Goal: Task Accomplishment & Management: Manage account settings

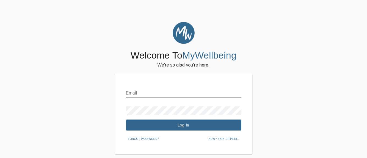
click at [139, 93] on input "text" at bounding box center [184, 93] width 116 height 9
type input "mexhai5@yahoo.com"
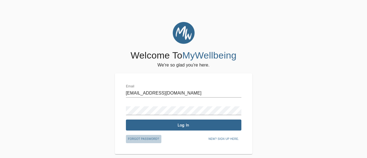
click at [138, 137] on span "Forgot password?" at bounding box center [143, 139] width 31 height 5
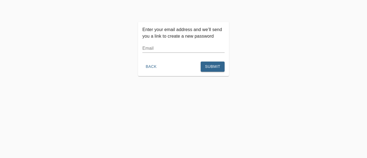
click at [158, 47] on input "text" at bounding box center [183, 48] width 82 height 9
type input "mexhai5@yahoo.com"
click at [206, 67] on span "Submit" at bounding box center [212, 66] width 15 height 7
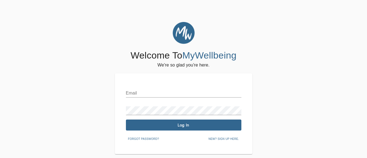
click at [136, 88] on div "Email" at bounding box center [184, 90] width 116 height 13
click at [141, 94] on input "text" at bounding box center [184, 93] width 116 height 9
type input "[EMAIL_ADDRESS][DOMAIN_NAME]"
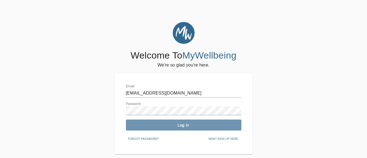
click at [182, 124] on span "Log In" at bounding box center [183, 125] width 111 height 5
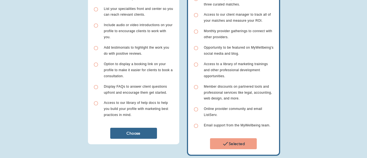
scroll to position [138, 0]
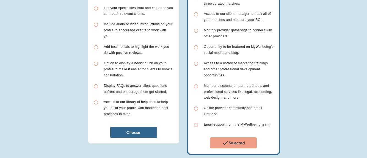
click at [131, 133] on span "Choose" at bounding box center [133, 132] width 42 height 5
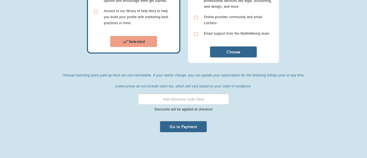
scroll to position [229, 0]
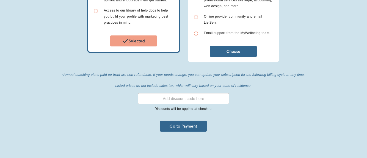
click at [172, 97] on input "text" at bounding box center [183, 98] width 91 height 11
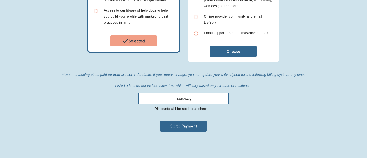
type input "headway"
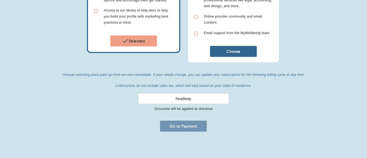
click at [186, 126] on span "Go to Payment" at bounding box center [183, 126] width 42 height 5
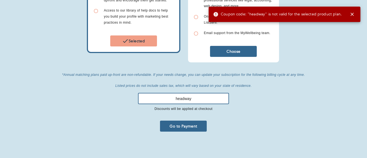
drag, startPoint x: 176, startPoint y: 101, endPoint x: 167, endPoint y: 102, distance: 9.1
click at [167, 102] on input "headway" at bounding box center [183, 98] width 91 height 11
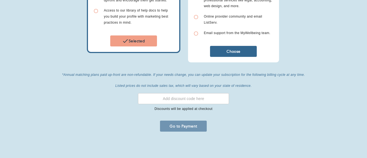
click at [183, 124] on span "Go to Payment" at bounding box center [183, 126] width 42 height 5
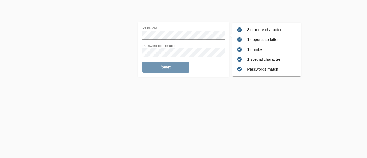
click at [163, 68] on span "Reset" at bounding box center [166, 67] width 42 height 5
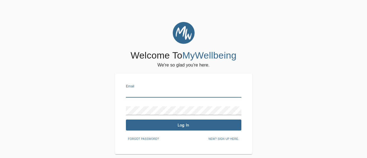
click at [132, 92] on input "text" at bounding box center [184, 93] width 116 height 9
type input "mexhai5@yahoo.com"
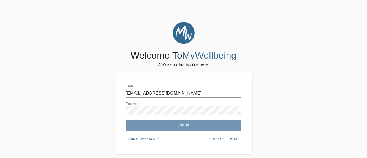
click at [188, 125] on span "Log In" at bounding box center [183, 125] width 111 height 5
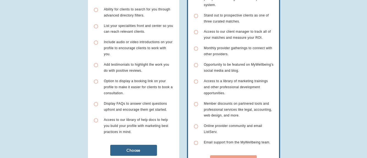
scroll to position [138, 0]
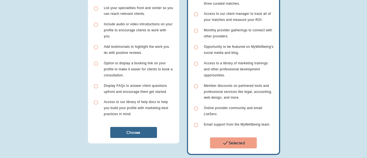
click at [136, 135] on span "Choose" at bounding box center [133, 132] width 42 height 5
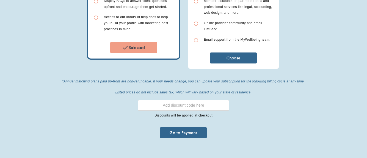
scroll to position [229, 0]
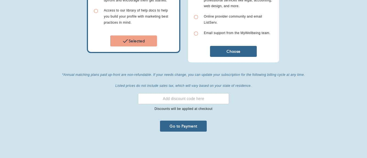
click at [190, 130] on button "Go to Payment" at bounding box center [183, 126] width 47 height 11
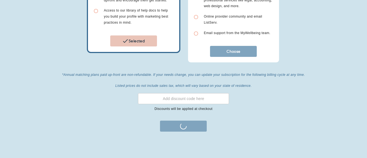
click at [137, 43] on div "Selected" at bounding box center [134, 40] width 80 height 11
click at [181, 100] on input "text" at bounding box center [183, 98] width 91 height 11
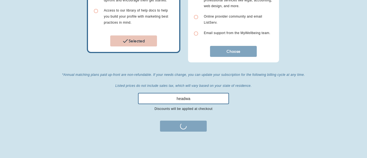
type input "headway"
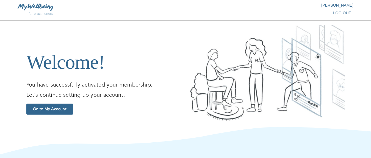
click at [46, 109] on span "Go to My Account" at bounding box center [50, 108] width 42 height 5
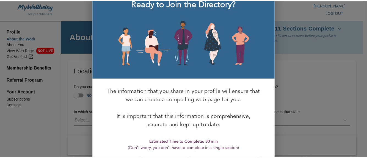
scroll to position [49, 0]
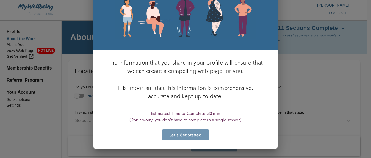
click at [189, 134] on span "Let’s Get Started" at bounding box center [185, 135] width 42 height 5
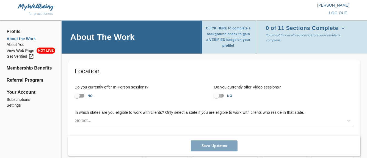
click at [215, 97] on input "NO" at bounding box center [216, 95] width 31 height 10
checkbox input "true"
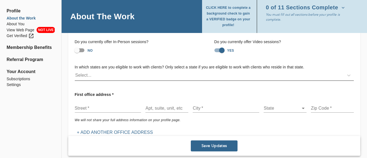
scroll to position [55, 0]
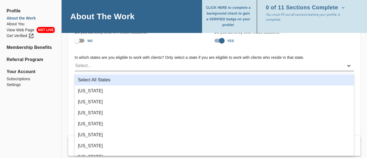
click at [349, 67] on icon at bounding box center [349, 66] width 6 height 6
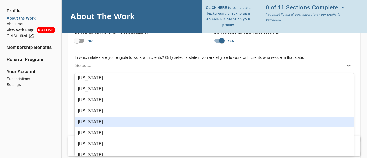
scroll to position [330, 0]
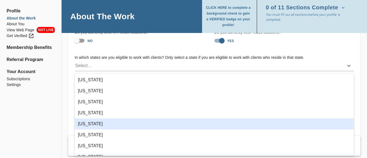
click at [94, 125] on div "[US_STATE]" at bounding box center [214, 124] width 279 height 11
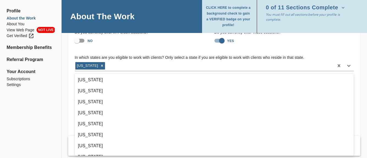
scroll to position [413, 0]
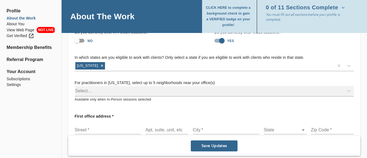
drag, startPoint x: 324, startPoint y: 45, endPoint x: 151, endPoint y: 119, distance: 188.1
click at [151, 119] on div "Apt, suite, unit, etc" at bounding box center [166, 128] width 47 height 18
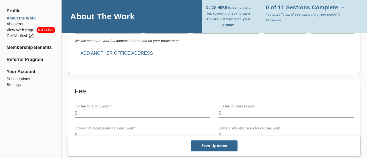
scroll to position [165, 0]
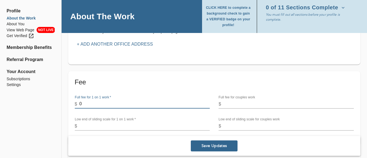
click at [208, 105] on input "0" at bounding box center [144, 104] width 131 height 9
click at [207, 105] on input "0" at bounding box center [144, 104] width 131 height 9
click at [207, 102] on input "1" at bounding box center [144, 104] width 131 height 9
click at [207, 102] on input "2" at bounding box center [144, 104] width 131 height 9
click at [207, 105] on input "1" at bounding box center [144, 104] width 131 height 9
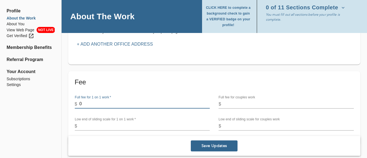
click at [207, 105] on input "0" at bounding box center [144, 104] width 131 height 9
click at [207, 102] on input "1" at bounding box center [144, 104] width 131 height 9
click at [88, 104] on input "1" at bounding box center [144, 104] width 131 height 9
type input "120"
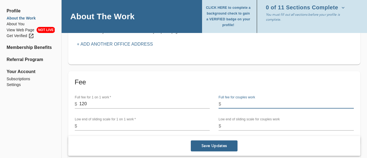
click at [225, 104] on input "number" at bounding box center [288, 104] width 131 height 9
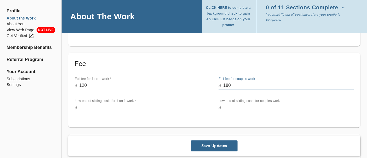
scroll to position [193, 0]
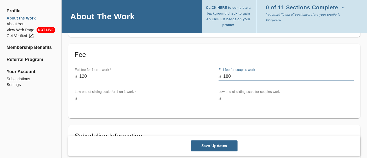
type input "180"
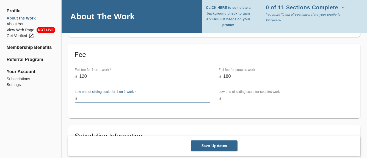
click at [87, 98] on input "number" at bounding box center [144, 98] width 131 height 9
type input "70"
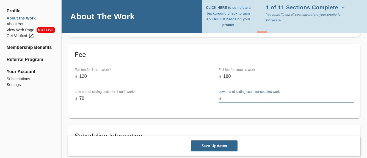
click at [225, 98] on input "number" at bounding box center [288, 98] width 131 height 9
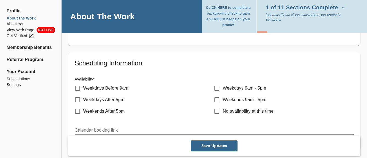
scroll to position [275, 0]
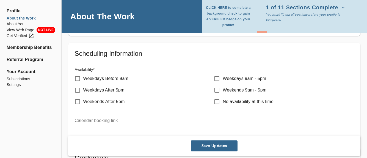
type input "90"
click at [216, 78] on input "Weekdays 9am - 5pm" at bounding box center [217, 79] width 12 height 12
checkbox input "true"
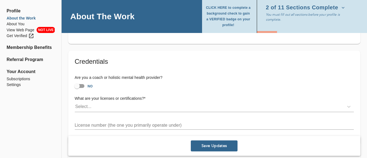
scroll to position [385, 0]
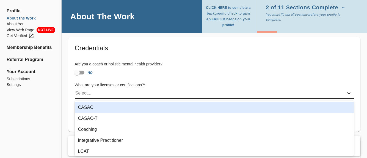
click at [348, 94] on icon at bounding box center [349, 93] width 6 height 6
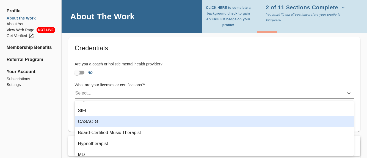
scroll to position [123, 0]
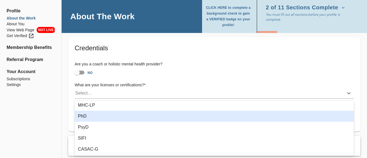
click at [87, 118] on div "PhD" at bounding box center [214, 116] width 279 height 11
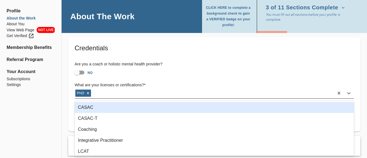
click at [106, 95] on div "PhD" at bounding box center [204, 93] width 259 height 9
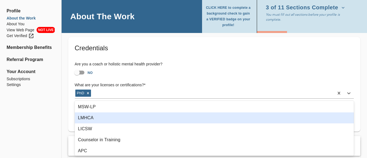
scroll to position [552, 0]
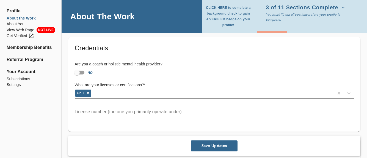
drag, startPoint x: 332, startPoint y: 54, endPoint x: 169, endPoint y: 128, distance: 179.2
click at [169, 128] on div "Credentials Are you a coach or holistic mental health provider? NO What are you…" at bounding box center [214, 84] width 292 height 95
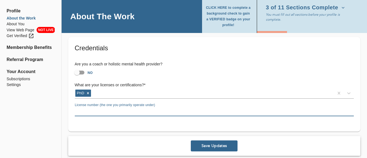
click at [207, 112] on input "text" at bounding box center [214, 112] width 279 height 9
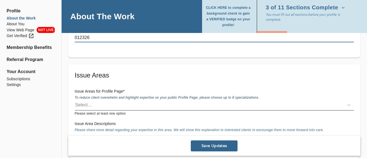
scroll to position [468, 0]
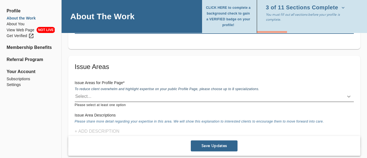
type input "012326"
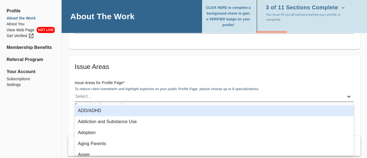
click at [350, 97] on icon at bounding box center [348, 97] width 3 height 2
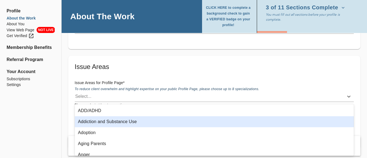
scroll to position [28, 0]
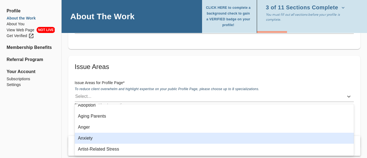
click at [89, 138] on div "Anxiety" at bounding box center [214, 138] width 279 height 11
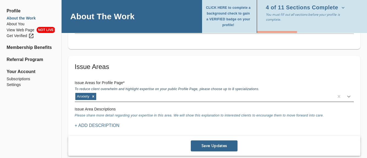
click at [347, 95] on icon at bounding box center [349, 97] width 6 height 6
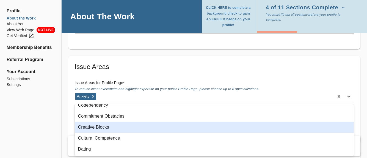
scroll to position [165, 0]
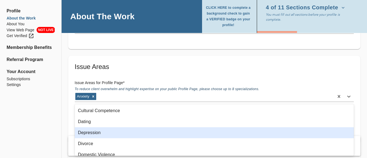
click at [95, 133] on div "Depression" at bounding box center [214, 132] width 279 height 11
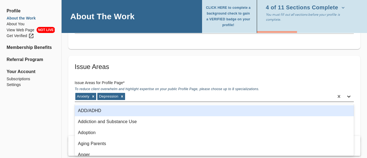
click at [347, 97] on icon at bounding box center [349, 97] width 6 height 6
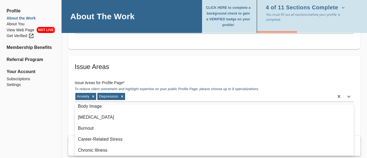
scroll to position [0, 0]
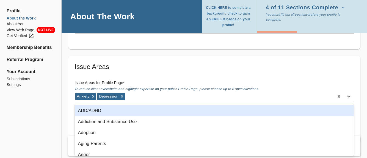
click at [84, 110] on div "ADD/ADHD" at bounding box center [214, 110] width 279 height 11
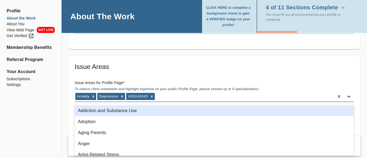
click at [349, 96] on icon at bounding box center [349, 97] width 6 height 6
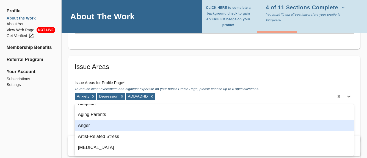
scroll to position [28, 0]
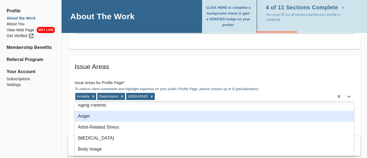
click at [81, 117] on div "Anger" at bounding box center [214, 116] width 279 height 11
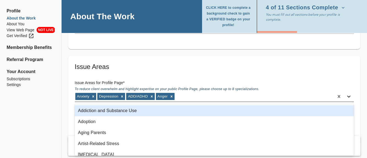
click at [351, 96] on icon at bounding box center [349, 97] width 6 height 6
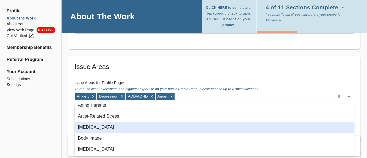
scroll to position [55, 0]
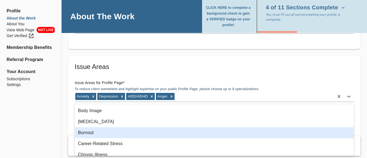
click at [89, 134] on div "Burnout" at bounding box center [214, 132] width 279 height 11
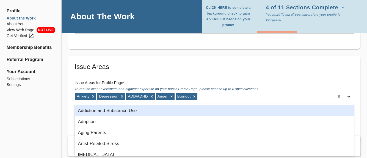
click at [348, 97] on icon at bounding box center [349, 97] width 6 height 6
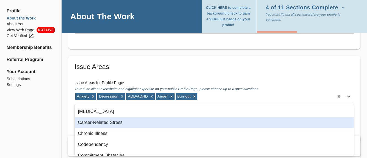
scroll to position [83, 0]
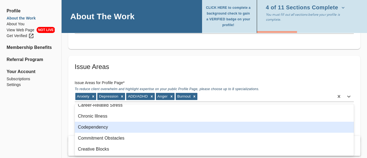
click at [84, 128] on div "Codependency" at bounding box center [214, 127] width 279 height 11
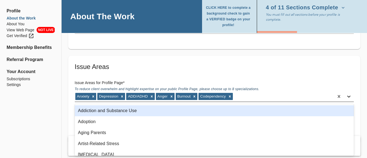
click at [350, 96] on icon at bounding box center [349, 97] width 6 height 6
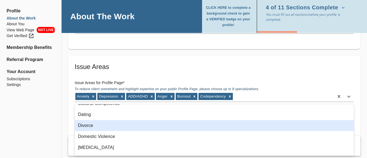
scroll to position [138, 0]
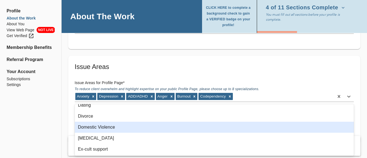
click at [92, 129] on div "Domestic Violence" at bounding box center [214, 127] width 279 height 11
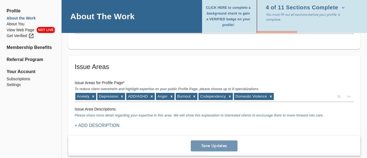
click at [207, 148] on span "Save Updates" at bounding box center [214, 146] width 42 height 5
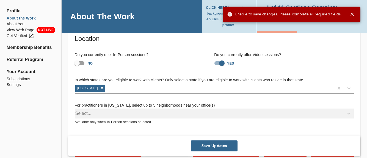
scroll to position [27, 0]
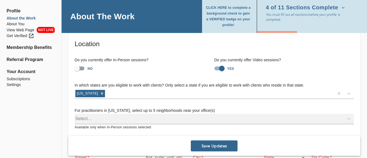
click at [348, 120] on div "Select..." at bounding box center [214, 119] width 279 height 10
click at [348, 119] on div "Select..." at bounding box center [214, 119] width 279 height 10
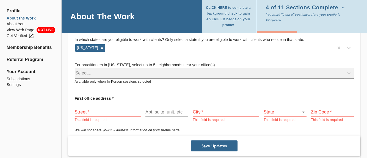
scroll to position [82, 0]
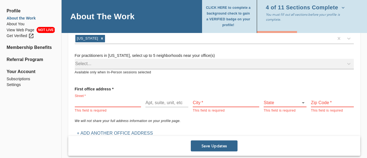
click at [106, 100] on input "text" at bounding box center [108, 102] width 67 height 9
type input "[STREET_ADDRESS][PERSON_NAME]"
type input "[PERSON_NAME]"
type input "11510"
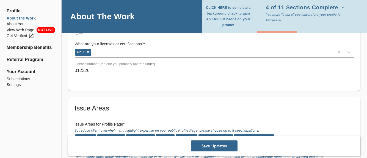
scroll to position [440, 0]
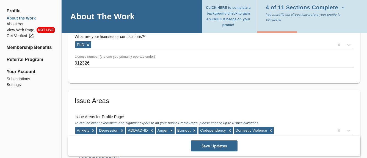
click at [215, 147] on span "Save Updates" at bounding box center [214, 146] width 42 height 5
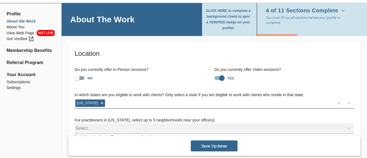
scroll to position [28, 0]
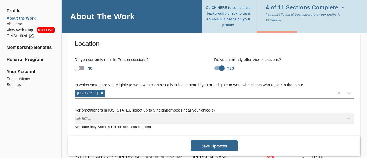
click at [349, 119] on div "Select..." at bounding box center [214, 119] width 279 height 10
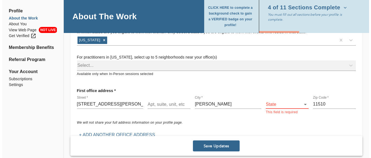
scroll to position [83, 0]
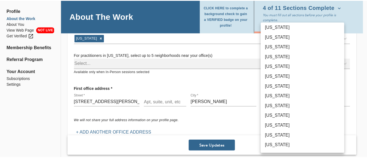
scroll to position [220, 0]
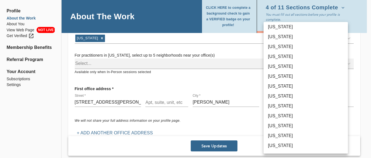
click at [284, 134] on li "[US_STATE]" at bounding box center [306, 136] width 84 height 10
type input "36"
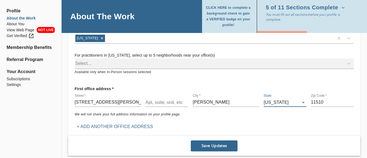
click at [216, 147] on span "Save Updates" at bounding box center [214, 146] width 42 height 5
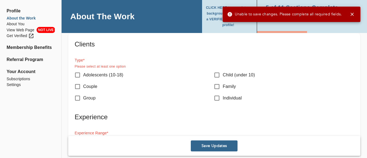
scroll to position [585, 0]
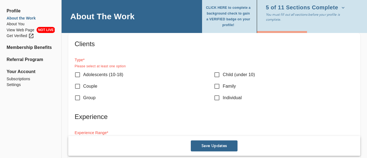
click at [217, 99] on input "Individual" at bounding box center [217, 98] width 12 height 12
checkbox input "true"
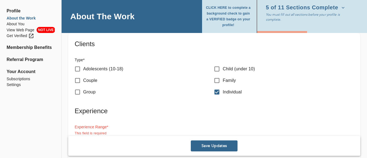
click at [76, 68] on input "Adolescents (10-18)" at bounding box center [78, 69] width 12 height 12
checkbox input "true"
click at [215, 67] on input "Child (under 10)" at bounding box center [217, 69] width 12 height 12
checkbox input "true"
click at [78, 81] on input "Couple" at bounding box center [78, 81] width 12 height 12
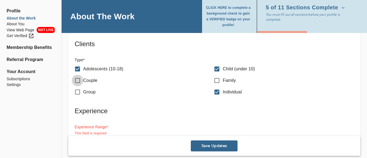
checkbox input "true"
click at [216, 81] on input "Family" at bounding box center [217, 81] width 12 height 12
checkbox input "true"
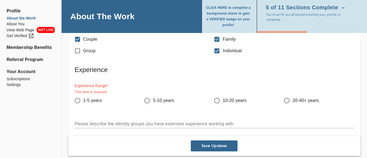
scroll to position [640, 0]
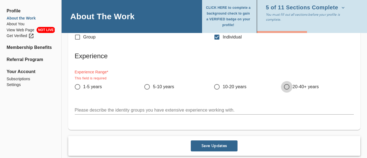
click at [288, 86] on input "20-40+ years" at bounding box center [287, 87] width 12 height 12
radio input "true"
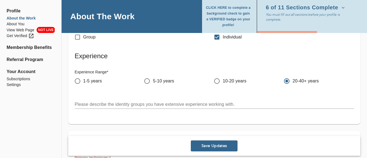
click at [89, 116] on div "Clients Type * Adolescents (10-18) Child (under 10) Couple Family Group Individ…" at bounding box center [214, 51] width 292 height 146
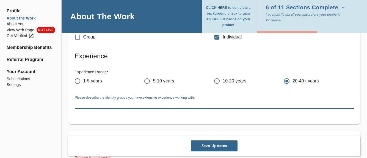
click at [238, 104] on textarea at bounding box center [214, 104] width 279 height 5
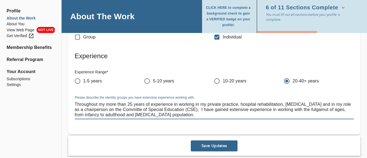
click at [190, 110] on textarea "Throughout my more than 25 years of experience in working in my private practic…" at bounding box center [214, 110] width 279 height 16
drag, startPoint x: 174, startPoint y: 105, endPoint x: 177, endPoint y: 105, distance: 3.6
click at [174, 105] on textarea "Throughout my more than 25 years of experience in working in my private practic…" at bounding box center [214, 110] width 279 height 16
click at [297, 110] on textarea "Throughout my more than 25 years of experience, in working in my private practi…" at bounding box center [214, 110] width 279 height 16
click at [197, 104] on textarea "Throughout my more than 25 years of experience, in working in my private practi…" at bounding box center [214, 110] width 279 height 16
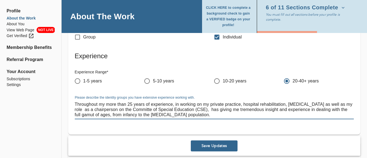
type textarea "Throughout my more than 25 years of experience, in working on my private practi…"
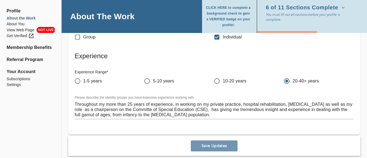
click at [213, 149] on span "Save Updates" at bounding box center [214, 146] width 42 height 5
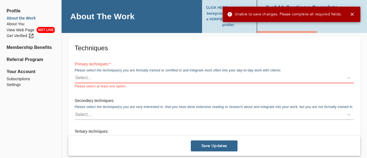
scroll to position [748, 0]
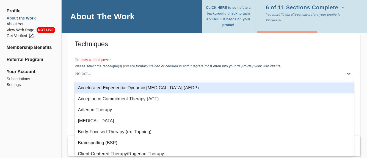
click at [349, 74] on icon at bounding box center [349, 74] width 6 height 6
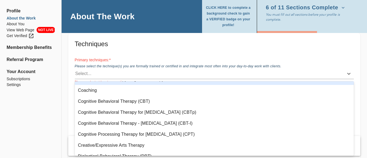
scroll to position [83, 0]
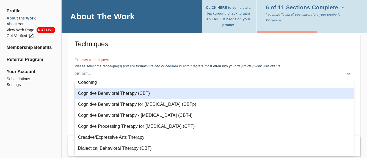
click at [133, 94] on div "Cognitive Behavioral Therapy (CBT)" at bounding box center [214, 93] width 279 height 11
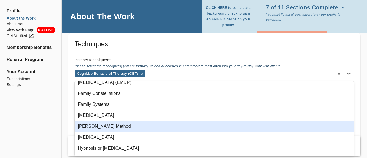
scroll to position [220, 0]
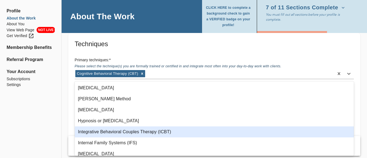
click at [148, 132] on div "Integrative Behavioral Couples Therapy (ICBT)" at bounding box center [214, 132] width 279 height 11
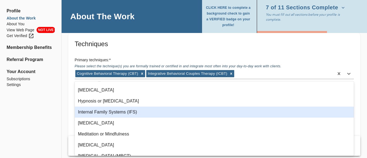
scroll to position [248, 0]
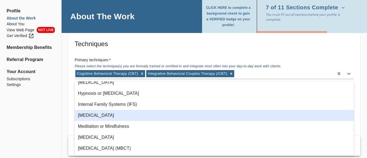
click at [128, 117] on div "[MEDICAL_DATA]" at bounding box center [214, 115] width 279 height 11
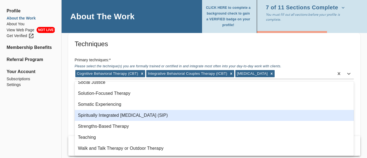
scroll to position [478, 0]
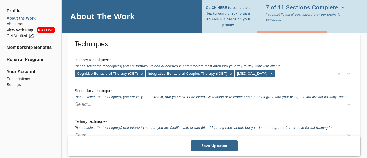
drag, startPoint x: 53, startPoint y: 117, endPoint x: 338, endPoint y: 59, distance: 290.7
click at [338, 59] on h6 "Primary techniques: *" at bounding box center [214, 60] width 279 height 6
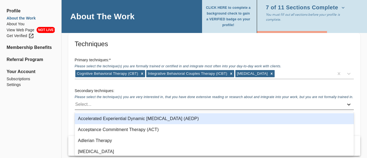
click at [349, 103] on icon at bounding box center [349, 105] width 6 height 6
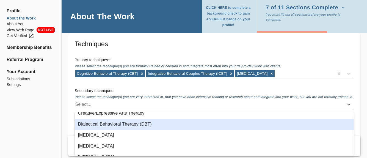
scroll to position [165, 0]
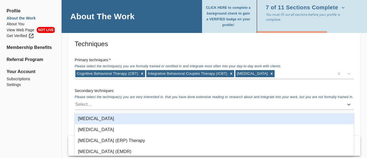
click at [156, 121] on div "[MEDICAL_DATA]" at bounding box center [214, 118] width 279 height 11
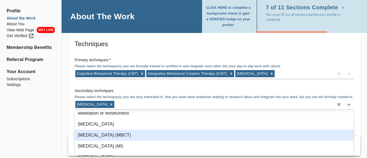
scroll to position [330, 0]
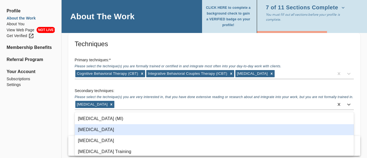
click at [101, 130] on div "[MEDICAL_DATA]" at bounding box center [214, 129] width 279 height 11
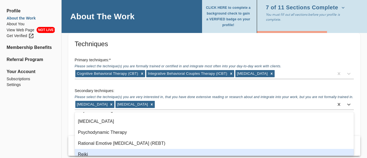
scroll to position [385, 0]
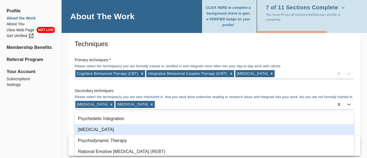
click at [139, 133] on div "[MEDICAL_DATA]" at bounding box center [214, 129] width 279 height 11
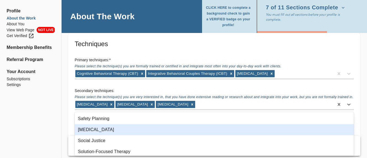
scroll to position [468, 0]
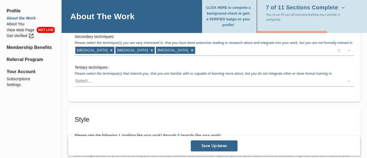
scroll to position [803, 0]
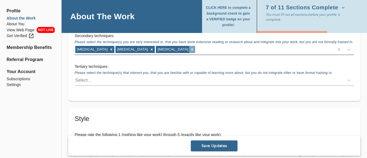
click at [194, 49] on icon at bounding box center [192, 50] width 4 height 4
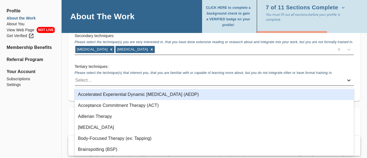
click at [348, 81] on icon at bounding box center [349, 81] width 6 height 6
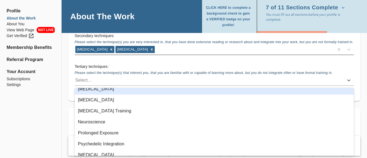
scroll to position [385, 0]
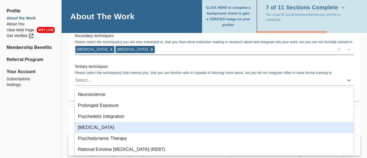
click at [103, 127] on div "[MEDICAL_DATA]" at bounding box center [214, 127] width 279 height 11
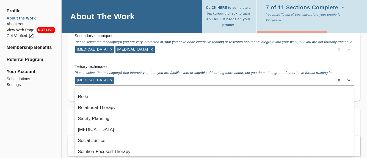
scroll to position [440, 0]
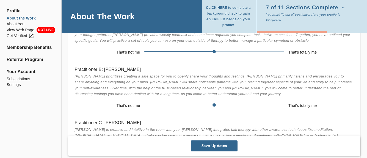
scroll to position [913, 0]
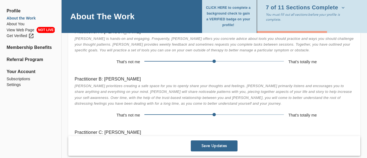
click at [213, 116] on span at bounding box center [214, 114] width 3 height 3
click at [214, 115] on span at bounding box center [214, 114] width 3 height 3
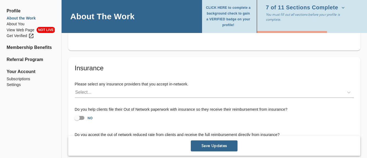
scroll to position [1051, 0]
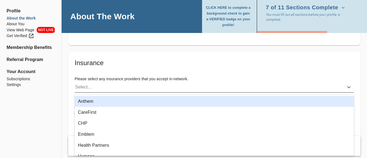
click at [95, 86] on div "Select..." at bounding box center [209, 87] width 269 height 9
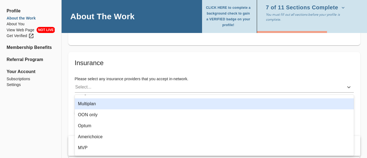
scroll to position [83, 0]
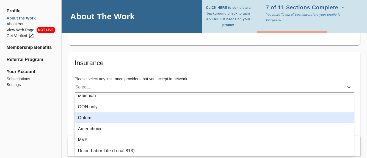
click at [91, 118] on div "Optum" at bounding box center [214, 117] width 279 height 11
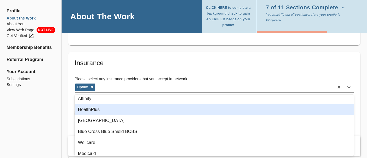
scroll to position [165, 0]
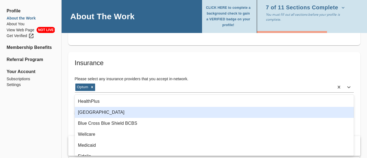
click at [88, 113] on div "[GEOGRAPHIC_DATA]" at bounding box center [214, 112] width 279 height 11
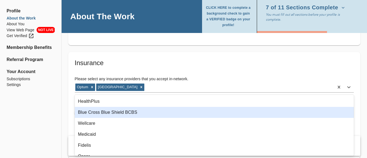
click at [110, 115] on div "Blue Cross Blue Shield BCBS" at bounding box center [214, 112] width 279 height 11
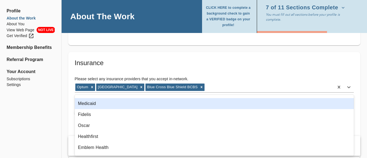
scroll to position [193, 0]
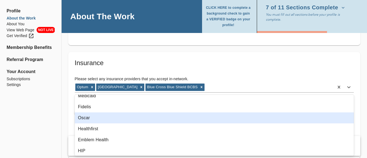
click at [86, 117] on div "Oscar" at bounding box center [214, 117] width 279 height 11
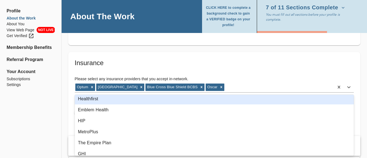
scroll to position [220, 0]
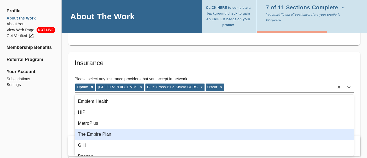
click at [108, 133] on div "The Empire Plan" at bounding box center [214, 134] width 279 height 11
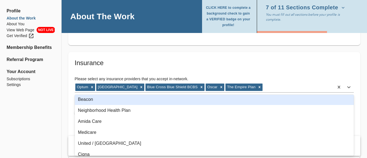
scroll to position [275, 0]
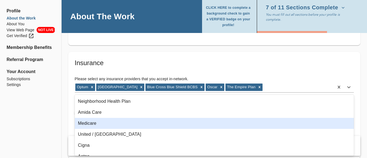
click at [97, 123] on div "Medicare" at bounding box center [214, 123] width 279 height 11
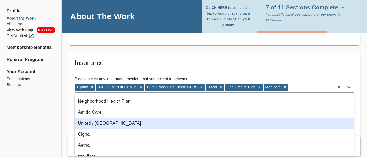
click at [100, 122] on div "United / [GEOGRAPHIC_DATA]" at bounding box center [214, 123] width 279 height 11
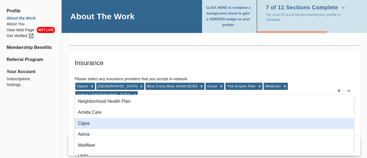
click at [88, 124] on div "Cigna" at bounding box center [214, 123] width 279 height 11
click at [83, 124] on div "Aetna" at bounding box center [214, 123] width 279 height 11
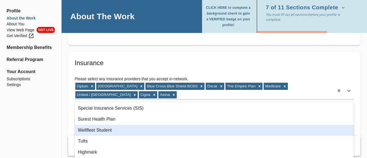
scroll to position [568, 0]
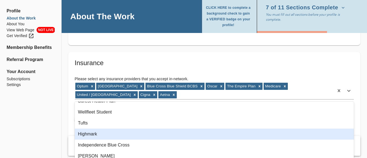
click at [95, 134] on div "Highmark" at bounding box center [214, 134] width 279 height 11
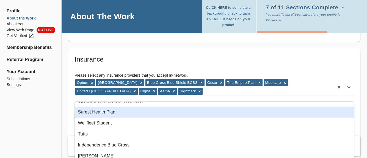
scroll to position [1078, 0]
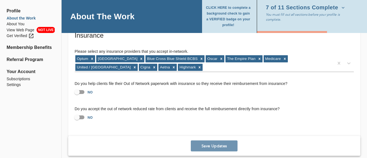
click at [215, 146] on span "Save Updates" at bounding box center [214, 146] width 42 height 5
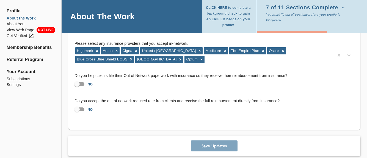
scroll to position [1094, 0]
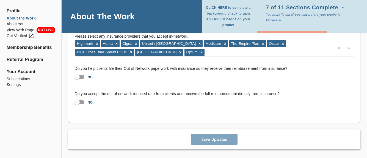
click at [214, 140] on div "Save Updates" at bounding box center [214, 140] width 292 height 20
click at [78, 77] on input "NO" at bounding box center [76, 77] width 31 height 10
checkbox input "true"
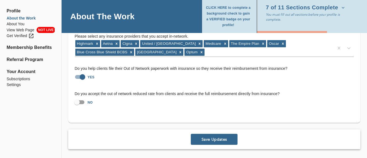
click at [213, 139] on span "Save Updates" at bounding box center [214, 139] width 42 height 5
click at [78, 101] on input "NO" at bounding box center [76, 102] width 31 height 10
click at [81, 101] on input "YES" at bounding box center [82, 102] width 31 height 10
checkbox input "false"
click at [209, 139] on span "Save Updates" at bounding box center [214, 139] width 42 height 5
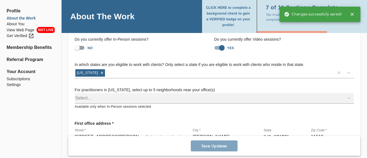
scroll to position [0, 0]
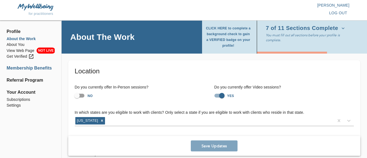
click at [36, 68] on li "Membership Benefits" at bounding box center [31, 68] width 48 height 7
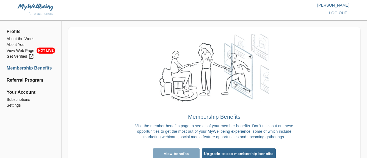
scroll to position [23, 0]
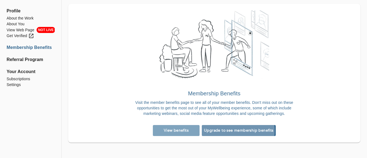
click at [227, 131] on span "Upgrade to see membership benefits" at bounding box center [239, 130] width 70 height 5
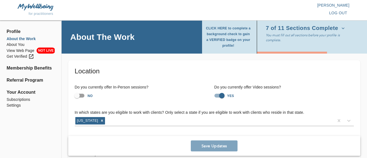
click at [346, 30] on icon "button" at bounding box center [344, 29] width 6 height 6
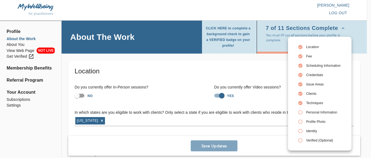
drag, startPoint x: 225, startPoint y: 62, endPoint x: 164, endPoint y: 76, distance: 62.6
click at [164, 76] on div at bounding box center [185, 79] width 371 height 158
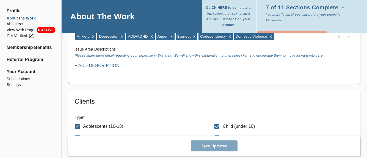
scroll to position [495, 0]
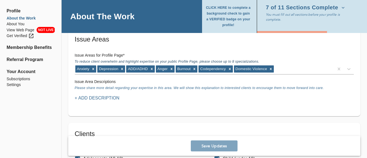
click at [79, 108] on div "Issue Areas Issue Areas for Profile Page * To reduce client overwhelm and highl…" at bounding box center [214, 72] width 292 height 88
click at [119, 98] on p "+ Add Description" at bounding box center [97, 98] width 45 height 7
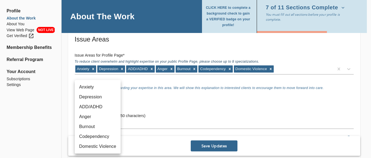
click at [93, 87] on li "Anxiety" at bounding box center [98, 87] width 46 height 10
type input "5"
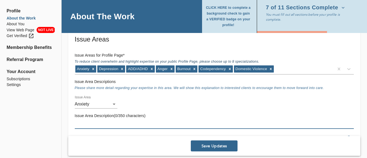
click at [93, 122] on textarea at bounding box center [214, 124] width 279 height 5
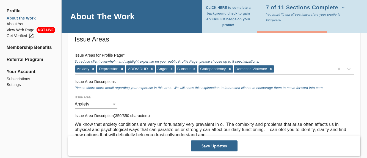
scroll to position [523, 0]
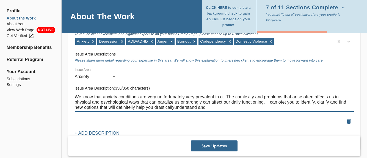
click at [174, 107] on textarea "We know that anxiety conditions are very un fortunately very prevalent in o. Th…" at bounding box center [214, 102] width 279 height 16
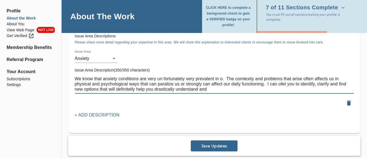
scroll to position [550, 0]
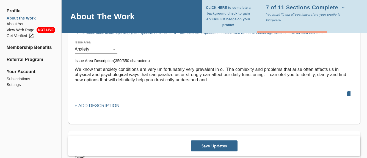
click at [210, 80] on textarea "We know that anxiety conditions are very un fortunately very prevalent in o. Th…" at bounding box center [214, 75] width 279 height 16
click at [118, 69] on textarea "We know that anxiety conditions are very un fortunately very prevalent in o. Th…" at bounding box center [214, 75] width 279 height 16
drag, startPoint x: 205, startPoint y: 79, endPoint x: 135, endPoint y: 83, distance: 70.3
click at [135, 83] on div "We know that anxiety conditions are very un fortunately very prevalent in o. Th…" at bounding box center [214, 74] width 279 height 19
click at [117, 69] on textarea "We know that anxiety conditions are very un fortunately very prevalent in o. Th…" at bounding box center [214, 75] width 279 height 16
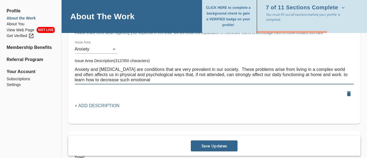
drag, startPoint x: 116, startPoint y: 75, endPoint x: 138, endPoint y: 76, distance: 22.0
click at [119, 75] on textarea "Anxiety and [MEDICAL_DATA] are conditions that are very prevalent in our societ…" at bounding box center [214, 75] width 279 height 16
click at [97, 74] on textarea "Anxiety and [MEDICAL_DATA] are conditions that are very prevalent in our societ…" at bounding box center [214, 75] width 279 height 16
click at [152, 75] on textarea "Anxiety and [MEDICAL_DATA] are conditions that are very prevalent in our societ…" at bounding box center [214, 75] width 279 height 16
click at [354, 73] on textarea "Anxiety and [MEDICAL_DATA] are conditions that are very prevalent in our societ…" at bounding box center [214, 75] width 279 height 16
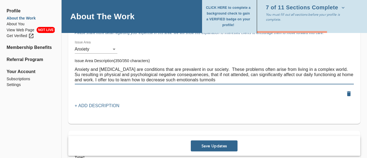
click at [336, 70] on textarea "Anxiety and [MEDICAL_DATA] are conditions that are prevalent in our society. Th…" at bounding box center [214, 75] width 279 height 16
drag, startPoint x: 336, startPoint y: 71, endPoint x: 200, endPoint y: 84, distance: 136.5
click at [200, 84] on div "Anxiety and [MEDICAL_DATA] are conditions that are prevalent in our society. Th…" at bounding box center [214, 74] width 279 height 19
click at [83, 75] on textarea "Anxiety and [MEDICAL_DATA] are conditions that are prevalent in our society. Th…" at bounding box center [214, 75] width 279 height 16
drag, startPoint x: 87, startPoint y: 74, endPoint x: 98, endPoint y: 73, distance: 11.3
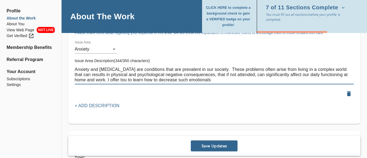
click at [87, 74] on textarea "Anxiety and [MEDICAL_DATA] are conditions that are prevalent in our society. Th…" at bounding box center [214, 75] width 279 height 16
click at [108, 73] on textarea "Anxiety and [MEDICAL_DATA] are conditions that are prevalent in our society. Th…" at bounding box center [214, 75] width 279 height 16
type textarea "Anxiety and [MEDICAL_DATA] are conditions that are prevalent in our society. Th…"
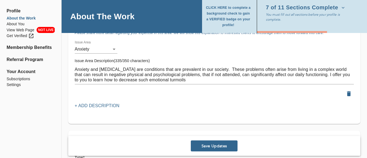
click at [83, 117] on div "Issue Areas Issue Areas for Profile Page * To reduce client overwhelm and highl…" at bounding box center [214, 48] width 292 height 151
click at [86, 107] on p "+ Add Description" at bounding box center [97, 106] width 45 height 7
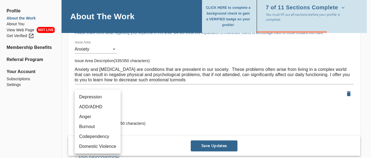
click at [98, 106] on li "ADD/ADHD" at bounding box center [98, 107] width 46 height 10
type input "1"
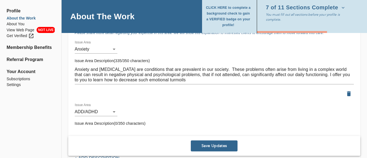
click at [88, 136] on div "x" at bounding box center [214, 132] width 279 height 9
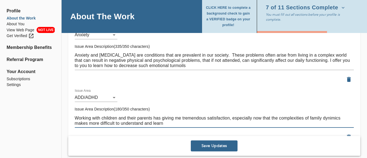
scroll to position [605, 0]
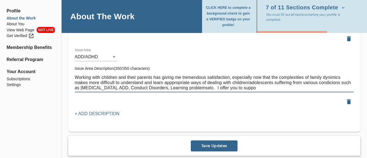
drag, startPoint x: 279, startPoint y: 78, endPoint x: 231, endPoint y: 90, distance: 49.6
click at [231, 90] on textarea "Working with children and their parents has giving me tremendous satisfaction, …" at bounding box center [214, 83] width 279 height 16
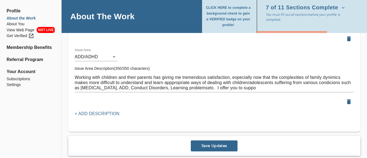
click at [259, 108] on div at bounding box center [215, 102] width 284 height 14
click at [75, 77] on textarea "Working with children and their parents has giving me tremendous satisfaction, …" at bounding box center [214, 83] width 279 height 16
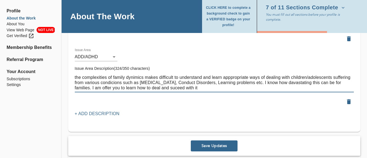
click at [84, 87] on textarea "the complexities of family dynimics makes difficult to understand and learn app…" at bounding box center [214, 83] width 279 height 16
click at [75, 76] on textarea "the complexities of family dynimics makes difficult to understand and learn app…" at bounding box center [214, 83] width 279 height 16
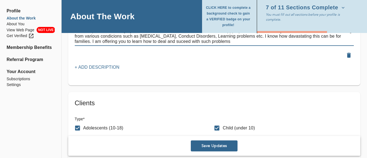
scroll to position [660, 0]
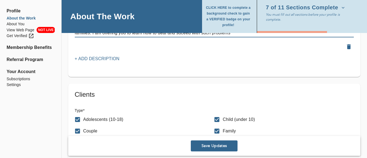
type textarea "The complexities of family dynimics makes difficult to understand and learn app…"
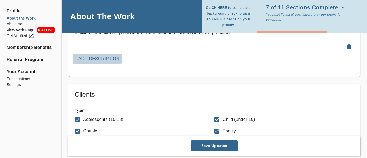
click at [83, 58] on p "+ Add Description" at bounding box center [97, 59] width 45 height 7
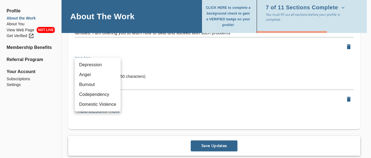
click at [54, 103] on div at bounding box center [185, 79] width 371 height 158
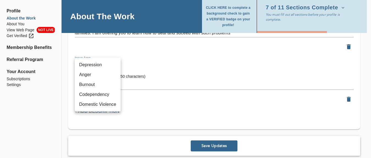
click at [94, 51] on div at bounding box center [185, 79] width 371 height 158
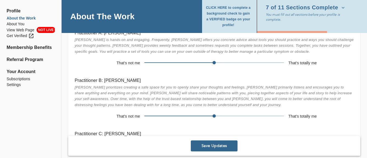
scroll to position [1100, 0]
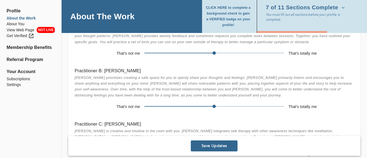
click at [213, 106] on span at bounding box center [214, 106] width 3 height 3
click at [207, 146] on span "Save Updates" at bounding box center [214, 146] width 42 height 5
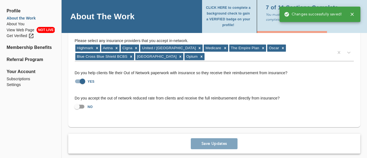
scroll to position [1220, 0]
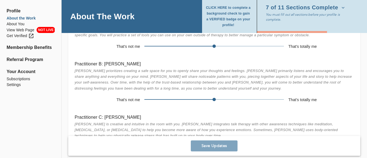
scroll to position [1027, 0]
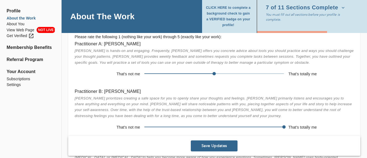
drag, startPoint x: 214, startPoint y: 128, endPoint x: 286, endPoint y: 125, distance: 72.1
click at [286, 125] on span at bounding box center [283, 126] width 3 height 3
drag, startPoint x: 285, startPoint y: 127, endPoint x: 116, endPoint y: 148, distance: 170.5
drag, startPoint x: 144, startPoint y: 127, endPoint x: 298, endPoint y: 122, distance: 154.6
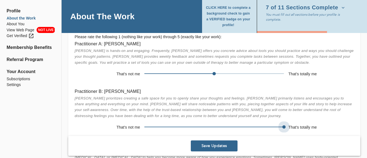
click at [297, 122] on div "Practitioner B: [PERSON_NAME] prioritizes creating a safe space for you to open…" at bounding box center [214, 109] width 288 height 53
click at [210, 144] on span "Save Updates" at bounding box center [214, 146] width 42 height 5
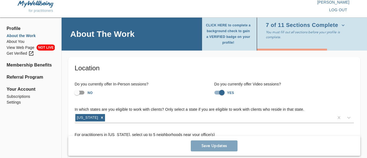
scroll to position [0, 0]
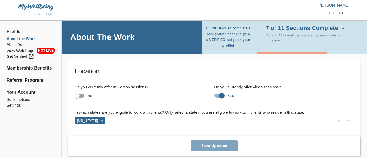
click at [346, 30] on icon "button" at bounding box center [344, 29] width 6 height 6
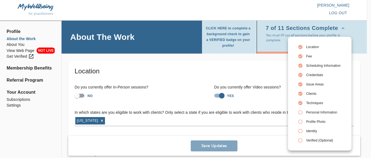
click at [301, 113] on icon at bounding box center [300, 112] width 5 height 5
click at [43, 127] on div at bounding box center [185, 79] width 371 height 158
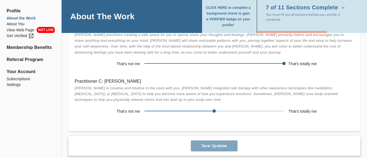
scroll to position [1100, 0]
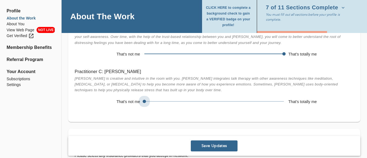
drag, startPoint x: 213, startPoint y: 102, endPoint x: 138, endPoint y: 109, distance: 75.1
click at [138, 109] on div "Practitioner C: [PERSON_NAME] is creative and intuitive in the room with you. […" at bounding box center [214, 88] width 288 height 48
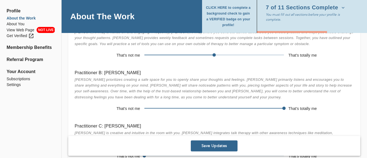
scroll to position [1045, 0]
drag, startPoint x: 214, startPoint y: 56, endPoint x: 132, endPoint y: 96, distance: 91.4
click at [118, 63] on div "Practitioner A: [PERSON_NAME] [PERSON_NAME] is hands-on and engaging. Frequentl…" at bounding box center [214, 42] width 288 height 48
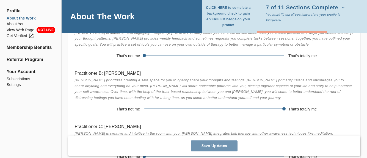
click at [205, 146] on span "Save Updates" at bounding box center [214, 146] width 42 height 5
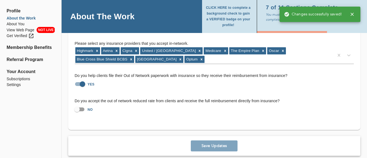
scroll to position [1220, 0]
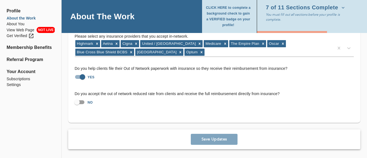
click at [222, 138] on div "Save Updates" at bounding box center [214, 140] width 292 height 20
click at [217, 8] on span "CLICK HERE to complete a background check to gain a VERIFIED badge on your prof…" at bounding box center [228, 16] width 46 height 23
click at [346, 10] on icon "button" at bounding box center [344, 8] width 6 height 6
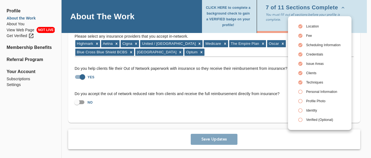
click at [30, 89] on div at bounding box center [185, 79] width 371 height 158
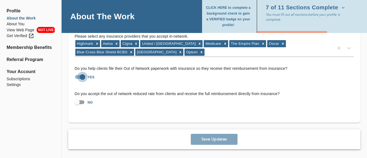
click at [82, 79] on input "YES" at bounding box center [82, 77] width 31 height 10
checkbox input "false"
click at [212, 139] on span "Save Updates" at bounding box center [214, 139] width 42 height 5
click at [346, 10] on icon "button" at bounding box center [344, 8] width 6 height 6
